Goal: Transaction & Acquisition: Purchase product/service

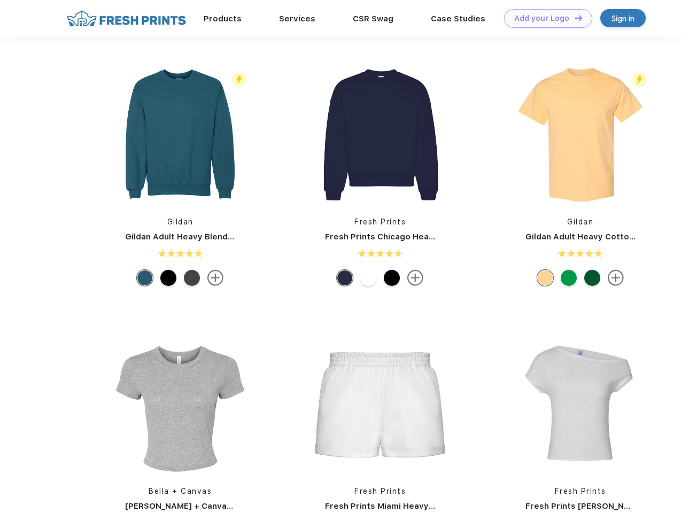
click at [544, 18] on link "Add your Logo Design Tool" at bounding box center [548, 18] width 88 height 19
click at [0, 0] on div "Design Tool" at bounding box center [0, 0] width 0 height 0
click at [573, 18] on link "Add your Logo Design Tool" at bounding box center [548, 18] width 88 height 19
click at [180, 135] on img at bounding box center [180, 135] width 142 height 142
click at [145, 278] on div at bounding box center [145, 278] width 16 height 16
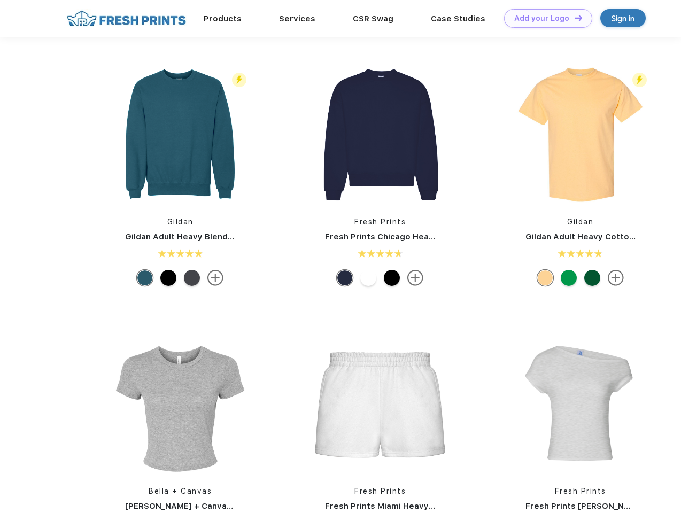
click at [168, 278] on div at bounding box center [168, 278] width 16 height 16
click at [192, 278] on div at bounding box center [192, 278] width 16 height 16
click at [380, 135] on img at bounding box center [380, 135] width 142 height 142
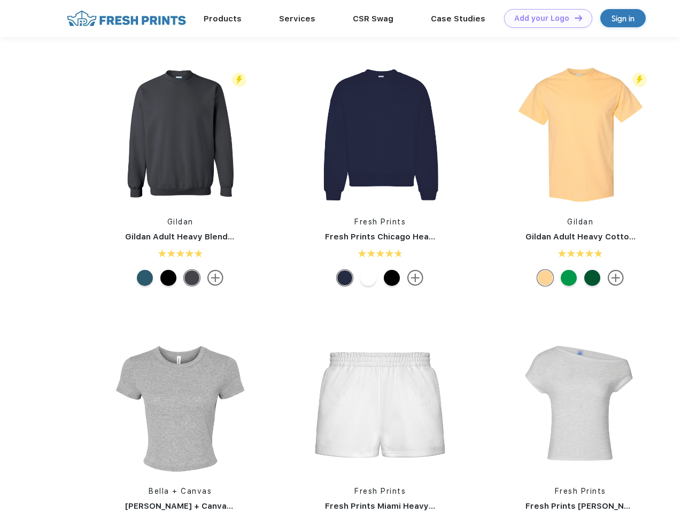
click at [345, 278] on div at bounding box center [345, 278] width 16 height 16
click at [368, 278] on div at bounding box center [368, 278] width 16 height 16
